Goal: Check status: Check status

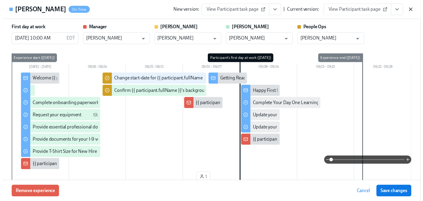
scroll to position [0, 1699]
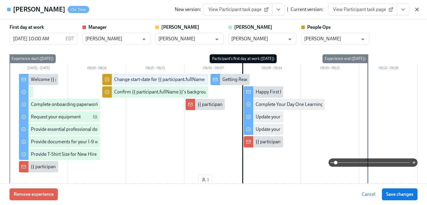
click at [416, 12] on icon "button" at bounding box center [417, 10] width 6 height 6
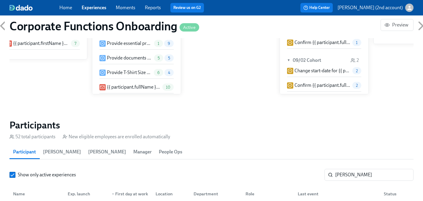
click at [93, 6] on link "Experiences" at bounding box center [94, 8] width 25 height 6
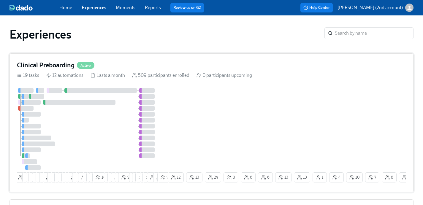
click at [66, 107] on div at bounding box center [92, 129] width 150 height 82
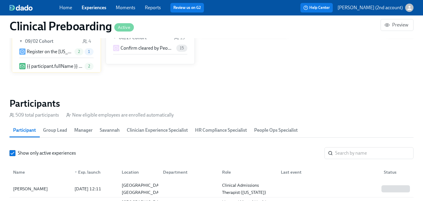
scroll to position [712, 0]
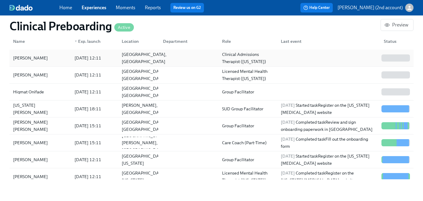
click at [146, 60] on div "[GEOGRAPHIC_DATA], [GEOGRAPHIC_DATA]" at bounding box center [144, 58] width 50 height 14
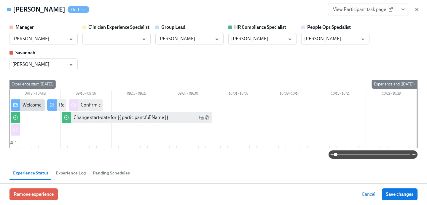
click at [418, 9] on icon "button" at bounding box center [417, 10] width 6 height 6
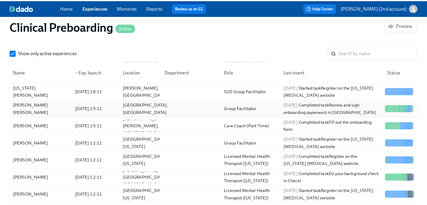
scroll to position [55, 0]
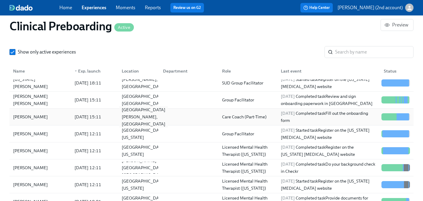
click at [151, 113] on div "[GEOGRAPHIC_DATA][PERSON_NAME], [GEOGRAPHIC_DATA]" at bounding box center [143, 116] width 48 height 21
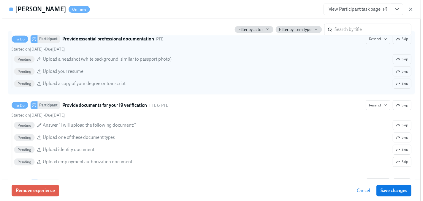
scroll to position [0, 7841]
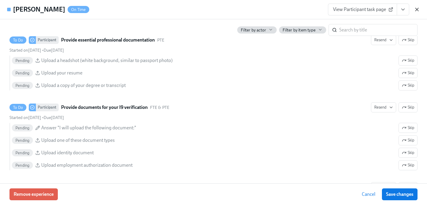
click at [418, 9] on icon "button" at bounding box center [417, 9] width 3 height 3
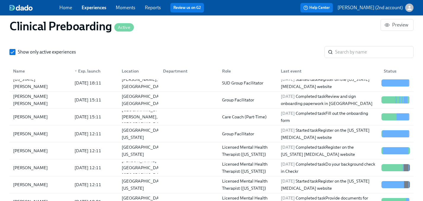
scroll to position [0, 7837]
click at [91, 3] on div "Home Experiences Moments Reports Review us on G2" at bounding box center [147, 7] width 177 height 9
click at [92, 8] on link "Experiences" at bounding box center [94, 8] width 25 height 6
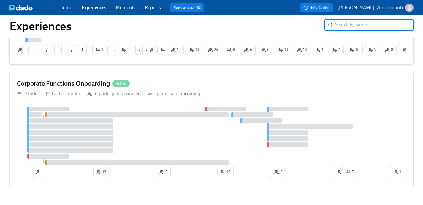
scroll to position [145, 0]
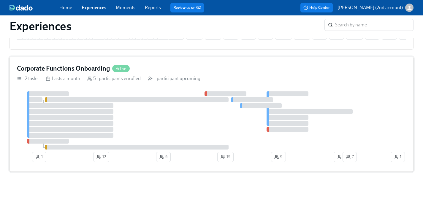
click at [208, 81] on div "12 tasks Lasts a month 51 participants enrolled 1 participant upcoming" at bounding box center [211, 78] width 389 height 7
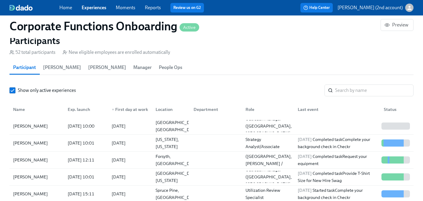
scroll to position [0, 0]
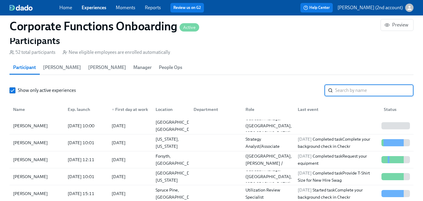
click at [340, 89] on input "search" at bounding box center [374, 90] width 78 height 12
paste input "[PERSON_NAME]"
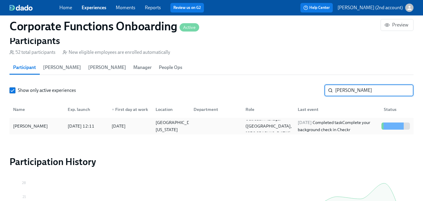
click at [345, 125] on div "[DATE] Completed task Complete your background check in Checkr" at bounding box center [337, 126] width 84 height 14
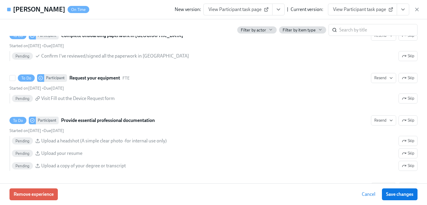
scroll to position [304, 0]
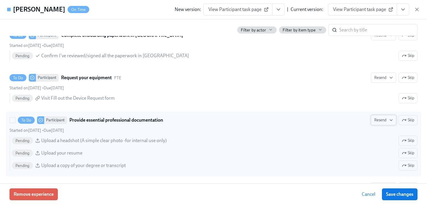
click at [381, 119] on span "Resend" at bounding box center [383, 120] width 19 height 6
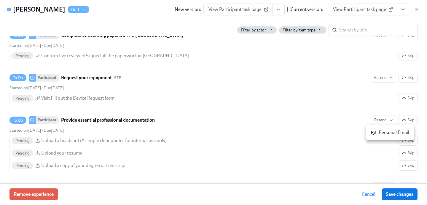
click at [381, 131] on div "Personal Email" at bounding box center [390, 132] width 38 height 7
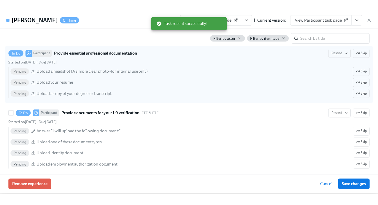
scroll to position [397, 0]
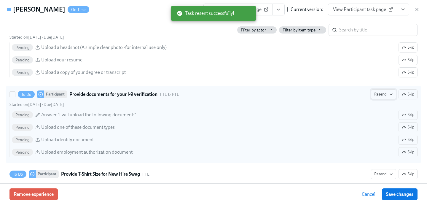
click at [374, 93] on span "Resend" at bounding box center [383, 94] width 19 height 6
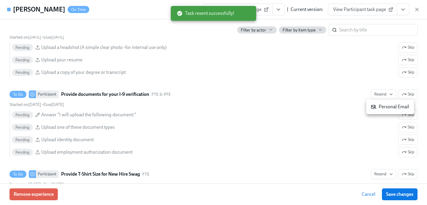
click at [373, 107] on icon at bounding box center [373, 106] width 5 height 5
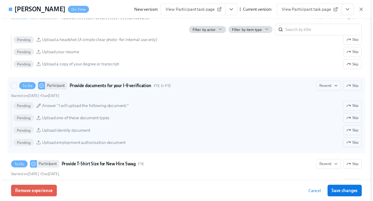
scroll to position [390, 0]
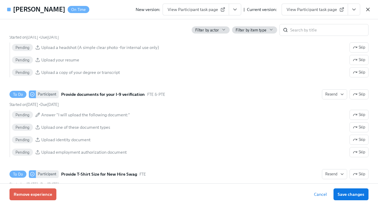
click at [370, 11] on icon "button" at bounding box center [368, 10] width 6 height 6
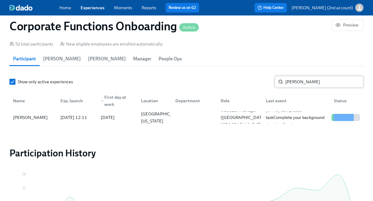
click at [313, 86] on input "[PERSON_NAME]" at bounding box center [325, 82] width 78 height 12
paste input "[PERSON_NAME]"
type input "[PERSON_NAME]"
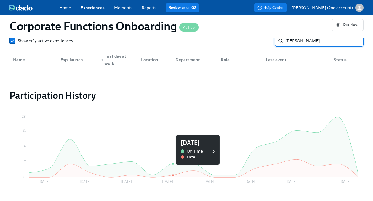
scroll to position [609, 0]
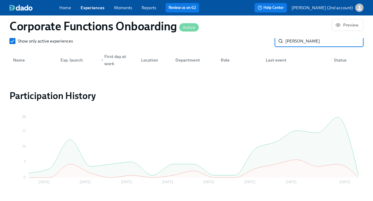
click at [98, 8] on link "Experiences" at bounding box center [93, 7] width 24 height 5
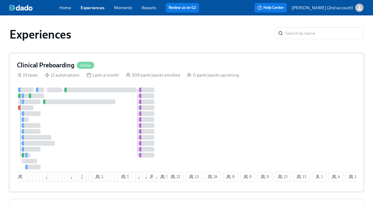
click at [228, 134] on div "3 8 5 4 24 23 15 13 13 3 3 5 7 4 8 27 4 2 19 7 7 12 18 9 8 9 4 9 7 17 14 4 23 3…" at bounding box center [187, 136] width 340 height 97
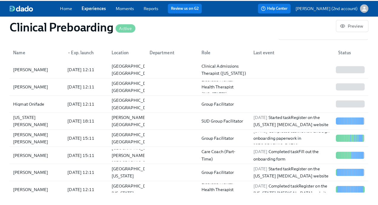
scroll to position [620, 0]
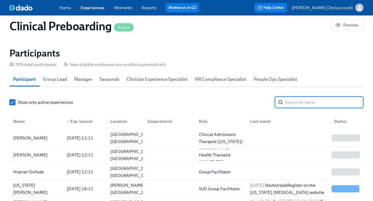
click at [302, 104] on input "search" at bounding box center [325, 102] width 78 height 12
paste input "[PERSON_NAME]"
type input "[PERSON_NAME]"
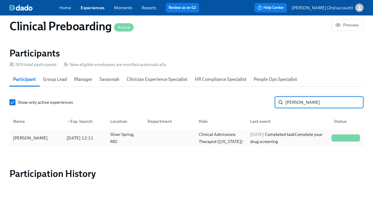
click at [211, 131] on div "Olutoyosi [PERSON_NAME] [DATE] 12:11 Silver Spring, MD Clinical Admissions Ther…" at bounding box center [186, 137] width 355 height 17
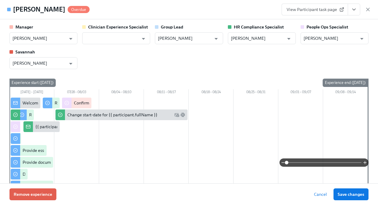
click at [352, 9] on icon "View task page" at bounding box center [354, 10] width 6 height 6
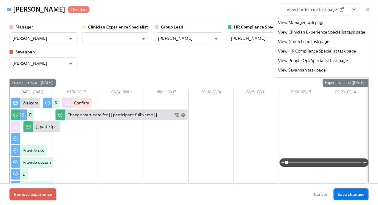
click at [325, 60] on link "View People Ops Specialist task page" at bounding box center [313, 61] width 70 height 6
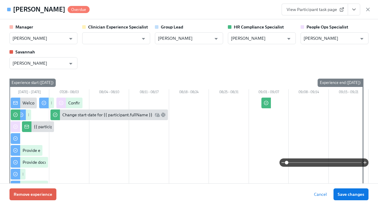
scroll to position [0, 7890]
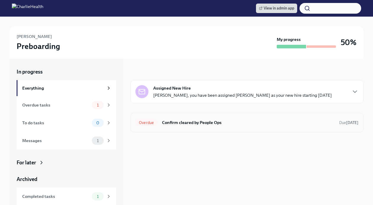
click at [207, 119] on div "Overdue Confirm cleared by People Ops Due [DATE]" at bounding box center [247, 122] width 223 height 9
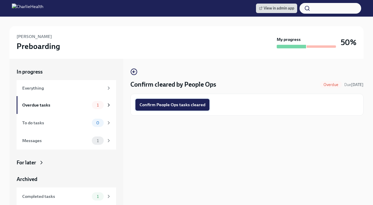
click at [189, 107] on span "Confirm People Ops tasks cleared" at bounding box center [173, 105] width 66 height 6
